Goal: Ask a question: Seek information or help from site administrators or community

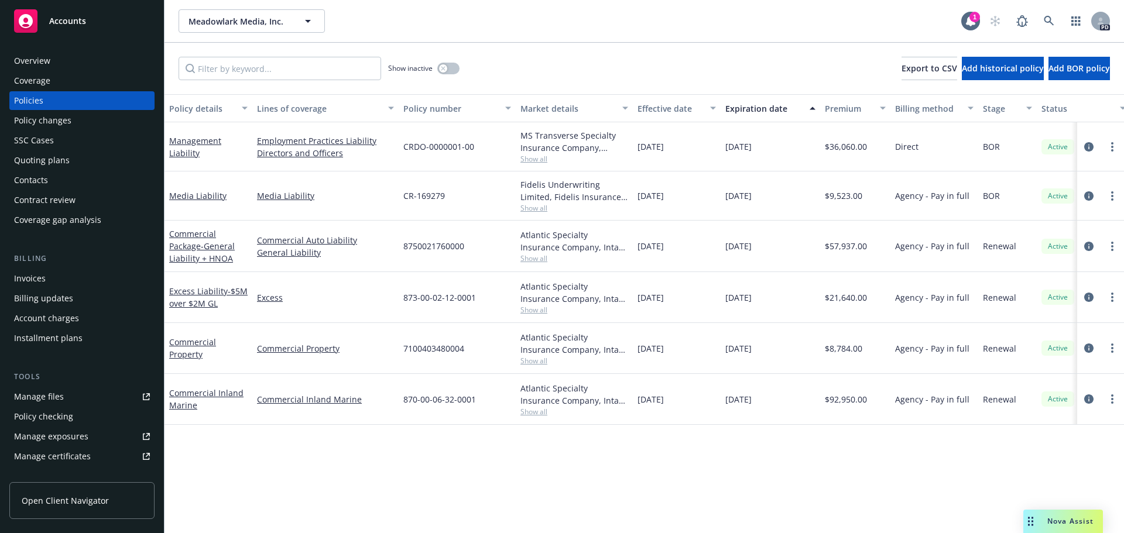
click at [1065, 518] on span "Nova Assist" at bounding box center [1071, 521] width 46 height 10
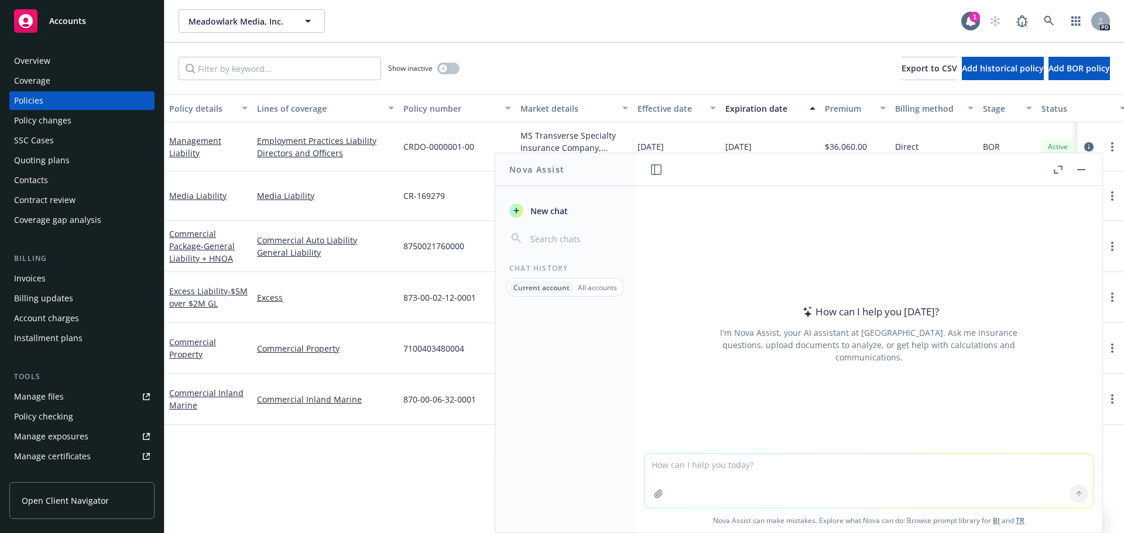
click at [689, 472] on textarea at bounding box center [869, 481] width 449 height 54
type textarea "does intact write worker's comp?"
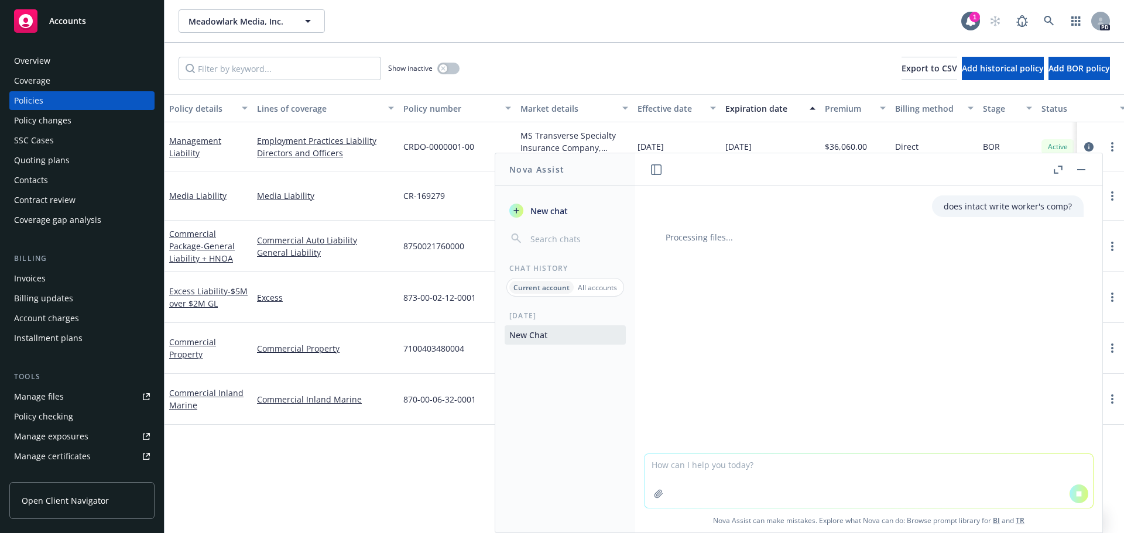
click at [689, 470] on textarea at bounding box center [869, 481] width 449 height 54
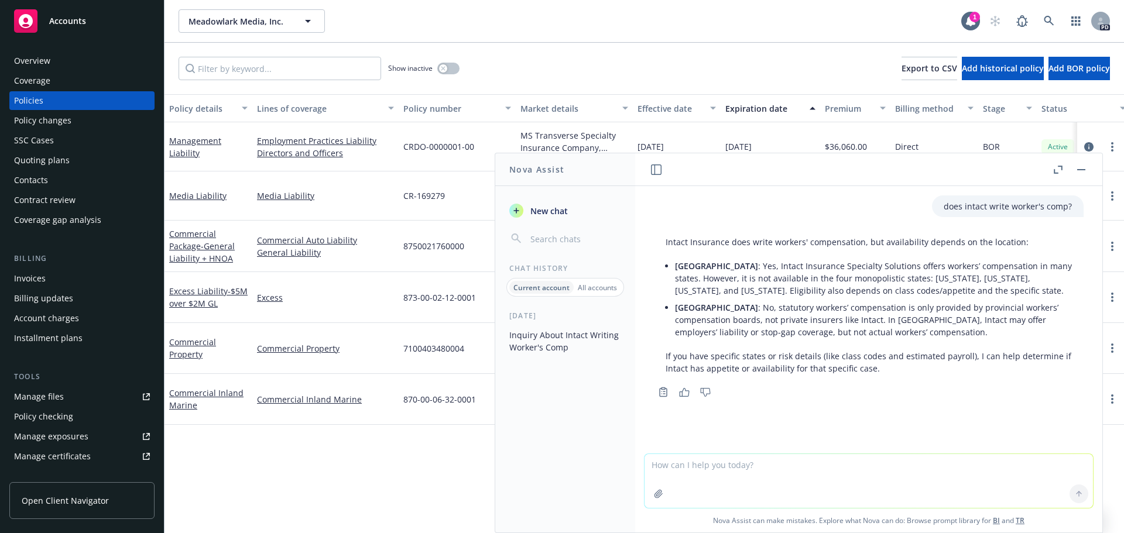
click at [694, 468] on textarea at bounding box center [869, 481] width 449 height 54
drag, startPoint x: 942, startPoint y: 464, endPoint x: 915, endPoint y: 509, distance: 52.8
click at [874, 521] on span "Nova Assist can make mistakes. Explore what Nova can do: Browse prompt library …" at bounding box center [869, 521] width 458 height 24
click at [942, 463] on textarea "What worker's comp carriers would you recommend for a nutraceutical / vitiam co…" at bounding box center [869, 480] width 449 height 55
click at [881, 464] on textarea "What worker's comp carriers would you recommend for a nutraceutical / vitimin c…" at bounding box center [869, 480] width 449 height 55
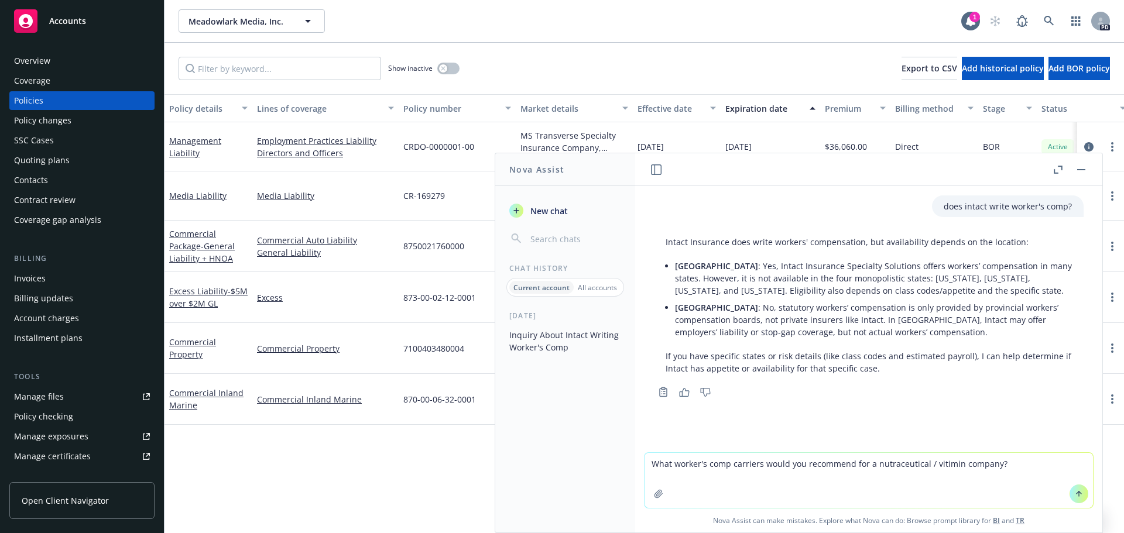
type textarea "What worker's comp carriers would you recommend for a nutraceutical / vitamin c…"
click at [1017, 463] on textarea "What worker's comp carriers would you recommend for a nutraceutical / vitamin c…" at bounding box center [869, 480] width 449 height 55
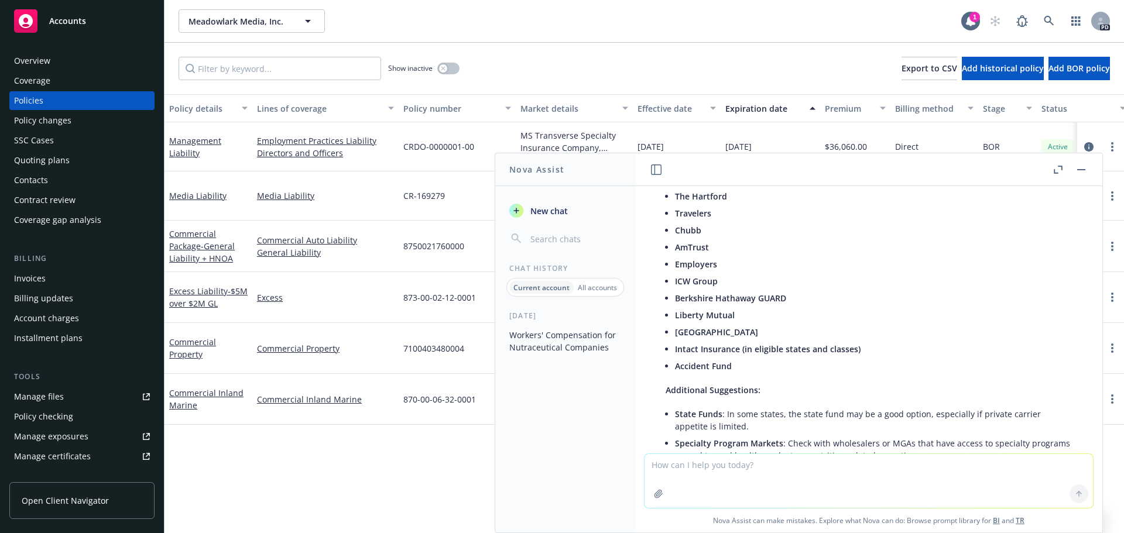
scroll to position [289, 0]
